Goal: Transaction & Acquisition: Purchase product/service

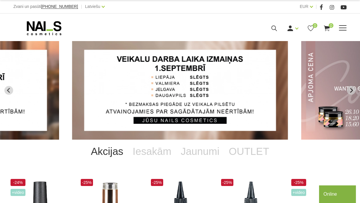
click at [273, 28] on icon at bounding box center [274, 28] width 7 height 7
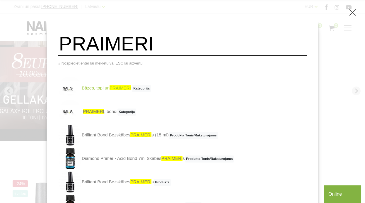
type input "PRAIMERI"
click at [112, 90] on link "Bāzes, topi un PRAIMERI Kategorija" at bounding box center [104, 87] width 93 height 23
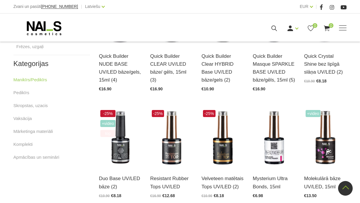
scroll to position [322, 0]
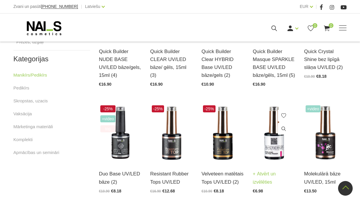
click at [273, 152] on img at bounding box center [274, 133] width 42 height 59
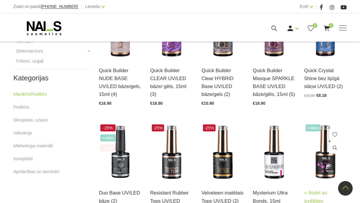
scroll to position [293, 0]
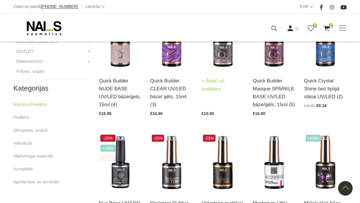
click at [222, 54] on img at bounding box center [223, 40] width 42 height 59
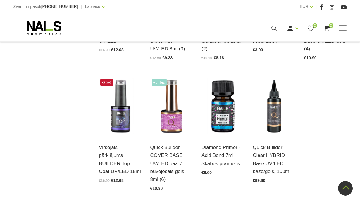
scroll to position [615, 0]
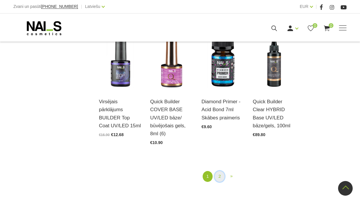
click at [221, 176] on link "2" at bounding box center [220, 176] width 10 height 11
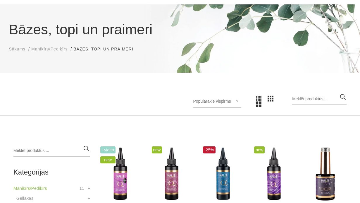
scroll to position [32, 0]
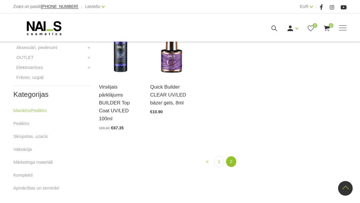
scroll to position [322, 0]
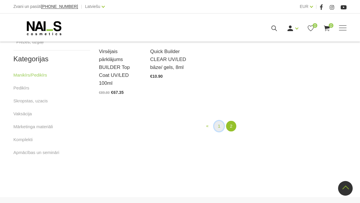
click at [218, 121] on link "1" at bounding box center [219, 126] width 10 height 11
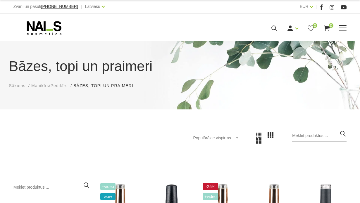
click at [329, 25] on span "0" at bounding box center [331, 25] width 5 height 5
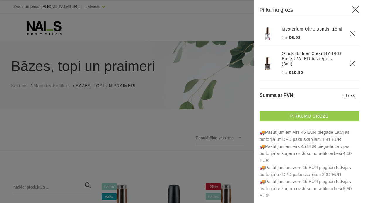
click at [308, 111] on link "Pirkumu grozs" at bounding box center [309, 116] width 100 height 11
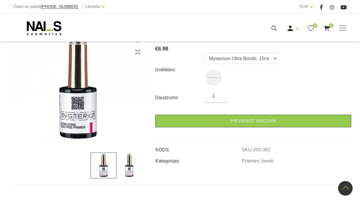
scroll to position [59, 0]
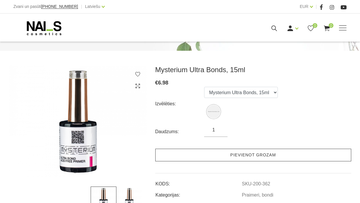
click at [252, 153] on link "Pievienot grozam" at bounding box center [253, 154] width 196 height 13
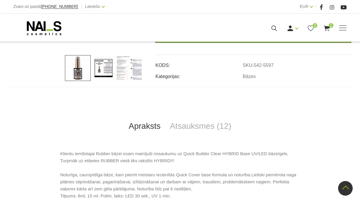
scroll to position [117, 0]
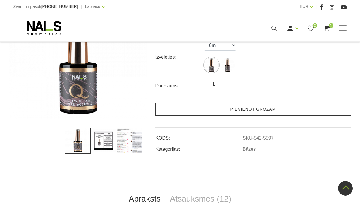
click at [258, 109] on link "Pievienot grozam" at bounding box center [253, 109] width 196 height 13
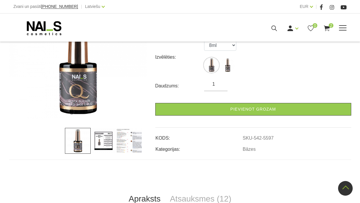
click at [329, 26] on span "2" at bounding box center [331, 25] width 5 height 5
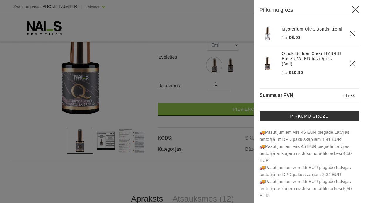
click at [355, 8] on icon at bounding box center [355, 9] width 7 height 7
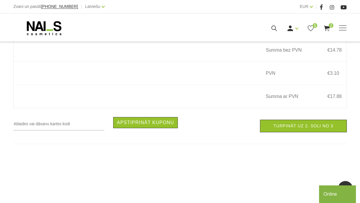
scroll to position [234, 0]
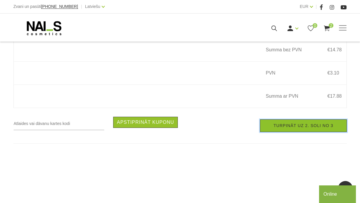
click at [301, 127] on link "Turpināt uz 2. soli no 3" at bounding box center [303, 125] width 87 height 13
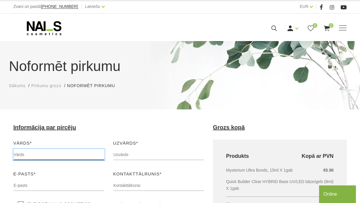
click at [35, 150] on input "text" at bounding box center [58, 154] width 91 height 11
type input "Ilze"
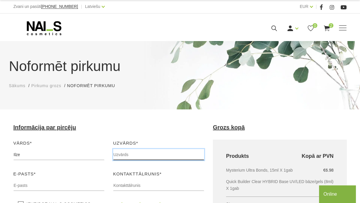
type input "Anšance"
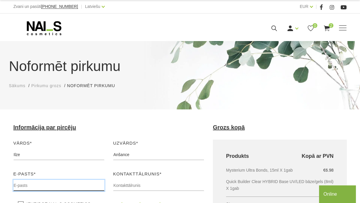
type input "[EMAIL_ADDRESS][DOMAIN_NAME]"
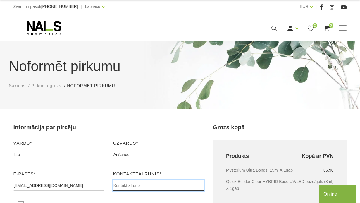
type input "29403634"
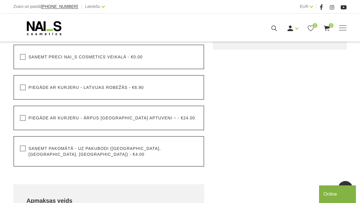
scroll to position [205, 0]
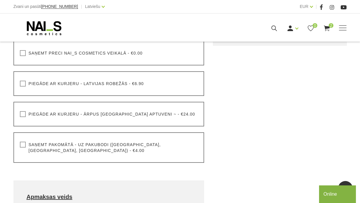
click at [22, 144] on label "Saņemt pakomātā - uz pakubodi (Latvija, Lietuva, Igaunija) - €4.00" at bounding box center [109, 147] width 178 height 12
click at [0, 0] on input "Saņemt pakomātā - uz pakubodi (Latvija, Lietuva, Igaunija) - €4.00" at bounding box center [0, 0] width 0 height 0
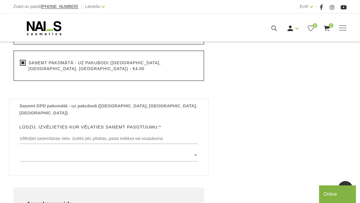
scroll to position [293, 0]
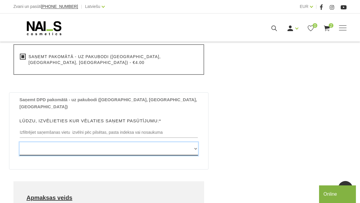
click at [196, 142] on select "Edvarta Virzas iela 2 , IECAVA, LV3913, (Paku Skapis TOP Iecava) Rīgas iela 27 …" at bounding box center [109, 148] width 179 height 13
click at [50, 142] on select "Edvarta Virzas iela 2 , IECAVA, LV3913, (Paku Skapis TOP Iecava) Rīgas iela 27 …" at bounding box center [109, 148] width 179 height 13
click at [196, 142] on select "Edvarta Virzas iela 2 , IECAVA, LV3913, (Paku Skapis TOP Iecava) Rīgas iela 27 …" at bounding box center [109, 148] width 179 height 13
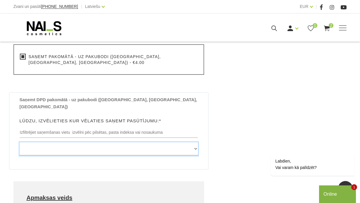
select select "[STREET_ADDRESS], (Paku Skapis Vītoli Kandava)"
click at [20, 142] on select "Edvarta Virzas iela 2 , IECAVA, LV3913, (Paku Skapis TOP Iecava) Rīgas iela 27 …" at bounding box center [109, 148] width 179 height 13
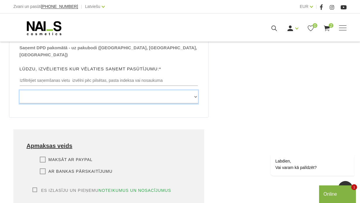
scroll to position [351, 0]
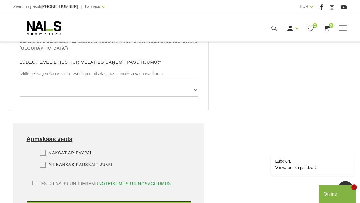
click at [44, 161] on label "Ar bankas pārskaitījumu" at bounding box center [76, 164] width 73 height 6
click at [0, 0] on input "Ar bankas pārskaitījumu" at bounding box center [0, 0] width 0 height 0
click at [33, 180] on label "Es izlasīju un pieņemu noteikumus un nosacījumus" at bounding box center [101, 183] width 139 height 6
click at [0, 0] on input "Es izlasīju un pieņemu noteikumus un nosacījumus" at bounding box center [0, 0] width 0 height 0
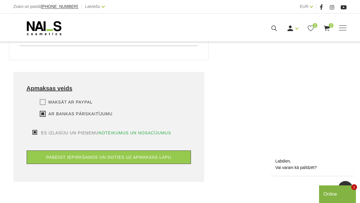
scroll to position [410, 0]
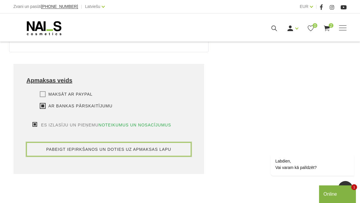
click at [132, 142] on button "pabeigt iepirkšanos un doties uz apmaksas lapu" at bounding box center [109, 148] width 165 height 13
